Goal: Information Seeking & Learning: Learn about a topic

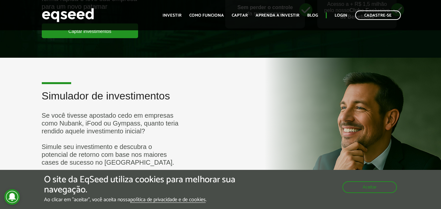
scroll to position [1664, 0]
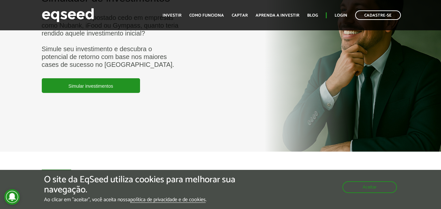
click at [178, 114] on article "Simulador de investimentos Se você tivesse apostado cedo em empresas como Nuban…" at bounding box center [220, 56] width 441 height 192
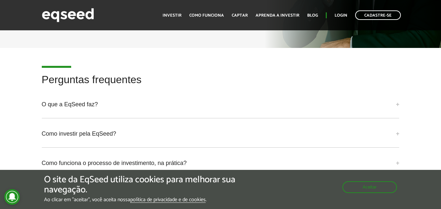
scroll to position [1761, 0]
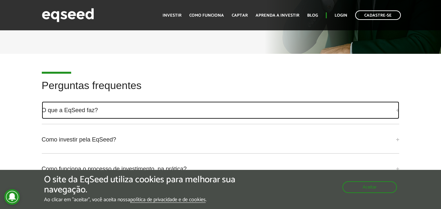
click at [160, 117] on link "O que a EqSeed faz?" at bounding box center [221, 110] width 358 height 18
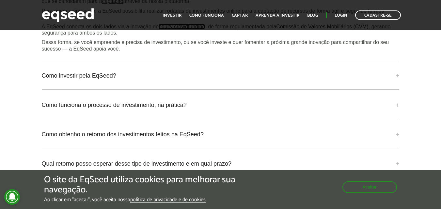
scroll to position [1925, 0]
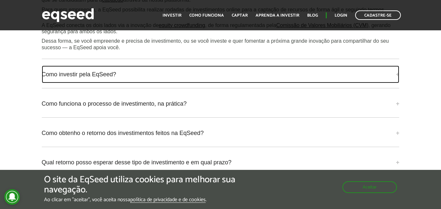
click at [65, 78] on link "Como investir pela EqSeed?" at bounding box center [221, 75] width 358 height 18
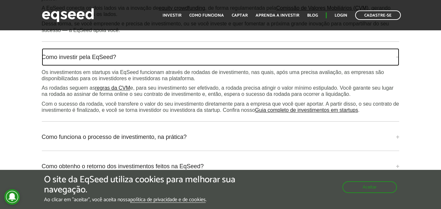
scroll to position [1957, 0]
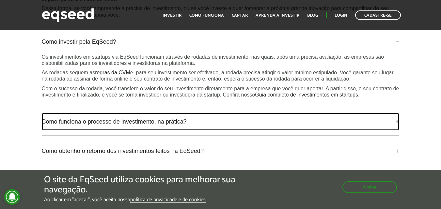
click at [163, 128] on link "Como funciona o processo de investimento, na prática?" at bounding box center [221, 122] width 358 height 18
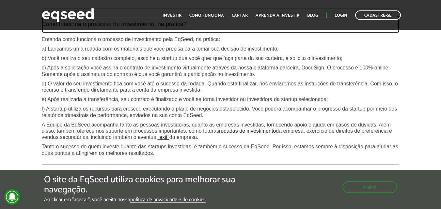
scroll to position [2088, 0]
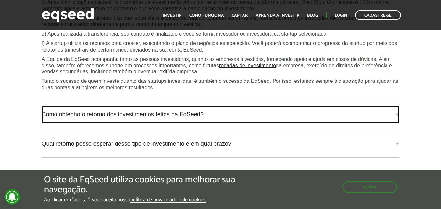
click at [120, 110] on link "Como obtenho o retorno dos investimentos feitos na EqSeed?" at bounding box center [221, 115] width 358 height 18
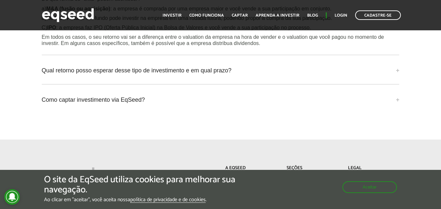
scroll to position [2251, 0]
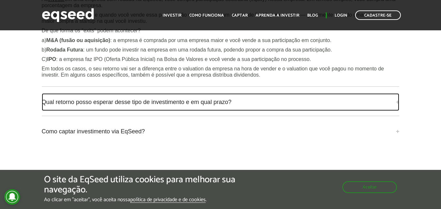
click at [120, 103] on link "Qual retorno posso esperar desse tipo de investimento e em qual prazo?" at bounding box center [221, 102] width 358 height 18
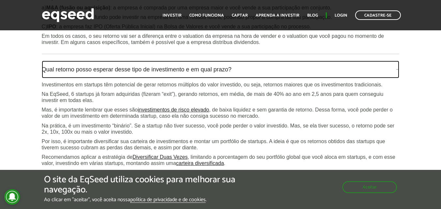
scroll to position [2316, 0]
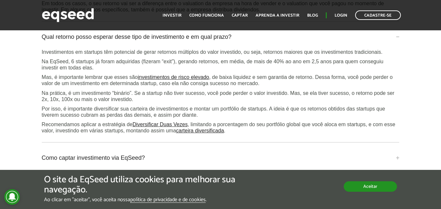
click at [365, 187] on button "Aceitar" at bounding box center [369, 186] width 53 height 10
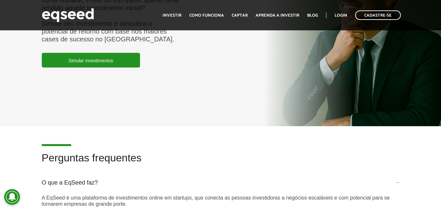
scroll to position [1761, 0]
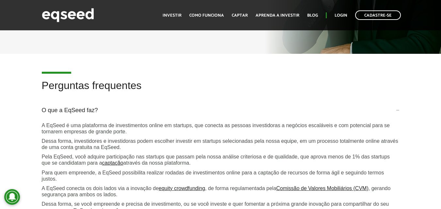
drag, startPoint x: 176, startPoint y: 83, endPoint x: 36, endPoint y: 95, distance: 141.1
click at [176, 83] on h2 "Perguntas frequentes" at bounding box center [221, 90] width 358 height 21
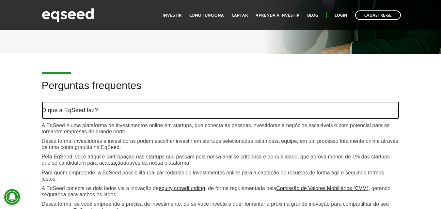
drag, startPoint x: 71, startPoint y: 103, endPoint x: 63, endPoint y: 97, distance: 10.5
click at [71, 103] on link "O que a EqSeed faz?" at bounding box center [221, 110] width 358 height 18
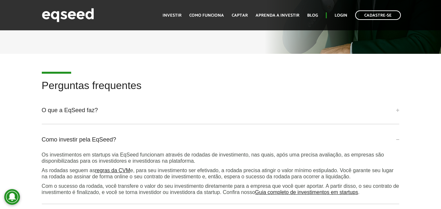
click at [46, 97] on h2 "Perguntas frequentes" at bounding box center [221, 90] width 358 height 21
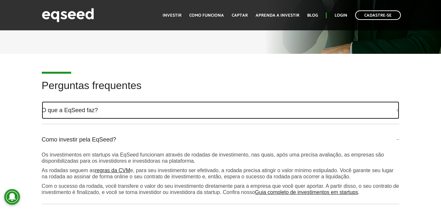
click at [48, 110] on link "O que a EqSeed faz?" at bounding box center [221, 110] width 358 height 18
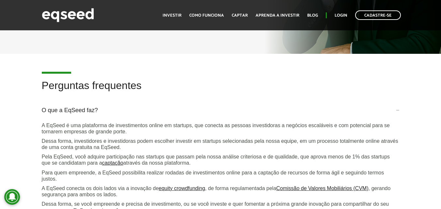
click at [52, 84] on h2 "Perguntas frequentes" at bounding box center [221, 90] width 358 height 21
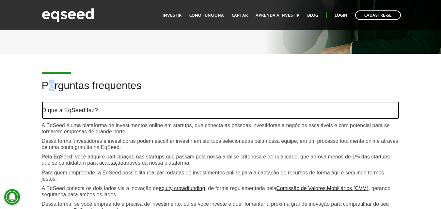
click at [78, 107] on link "O que a EqSeed faz?" at bounding box center [221, 110] width 358 height 18
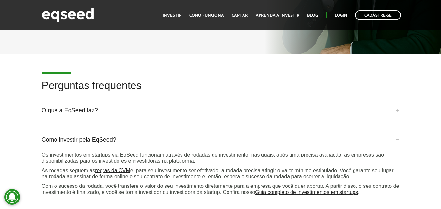
click at [72, 101] on h2 "Perguntas frequentes" at bounding box center [221, 90] width 358 height 21
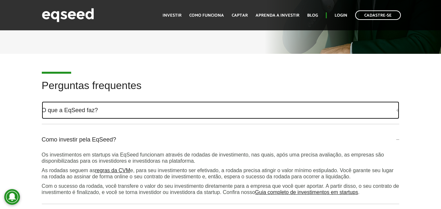
click at [70, 109] on link "O que a EqSeed faz?" at bounding box center [221, 110] width 358 height 18
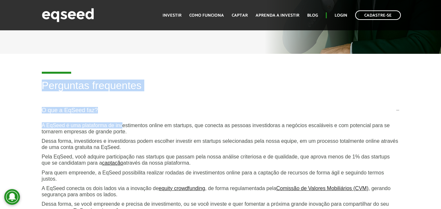
drag, startPoint x: 38, startPoint y: 82, endPoint x: 123, endPoint y: 124, distance: 95.1
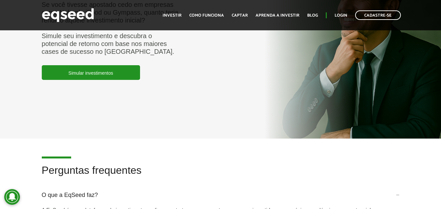
scroll to position [1729, 0]
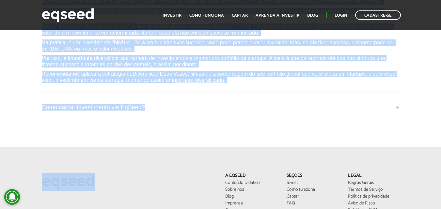
scroll to position [2381, 0]
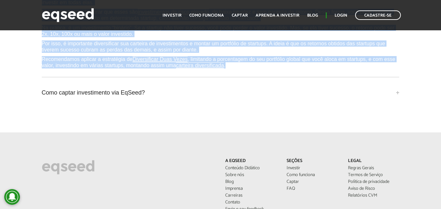
drag, startPoint x: 53, startPoint y: 131, endPoint x: 242, endPoint y: 69, distance: 198.5
copy div "Loremipsu dolorsitam C adi e SeDdoe tem? I UtLabo e dol magnaaliqu en adminimve…"
